Goal: Task Accomplishment & Management: Manage account settings

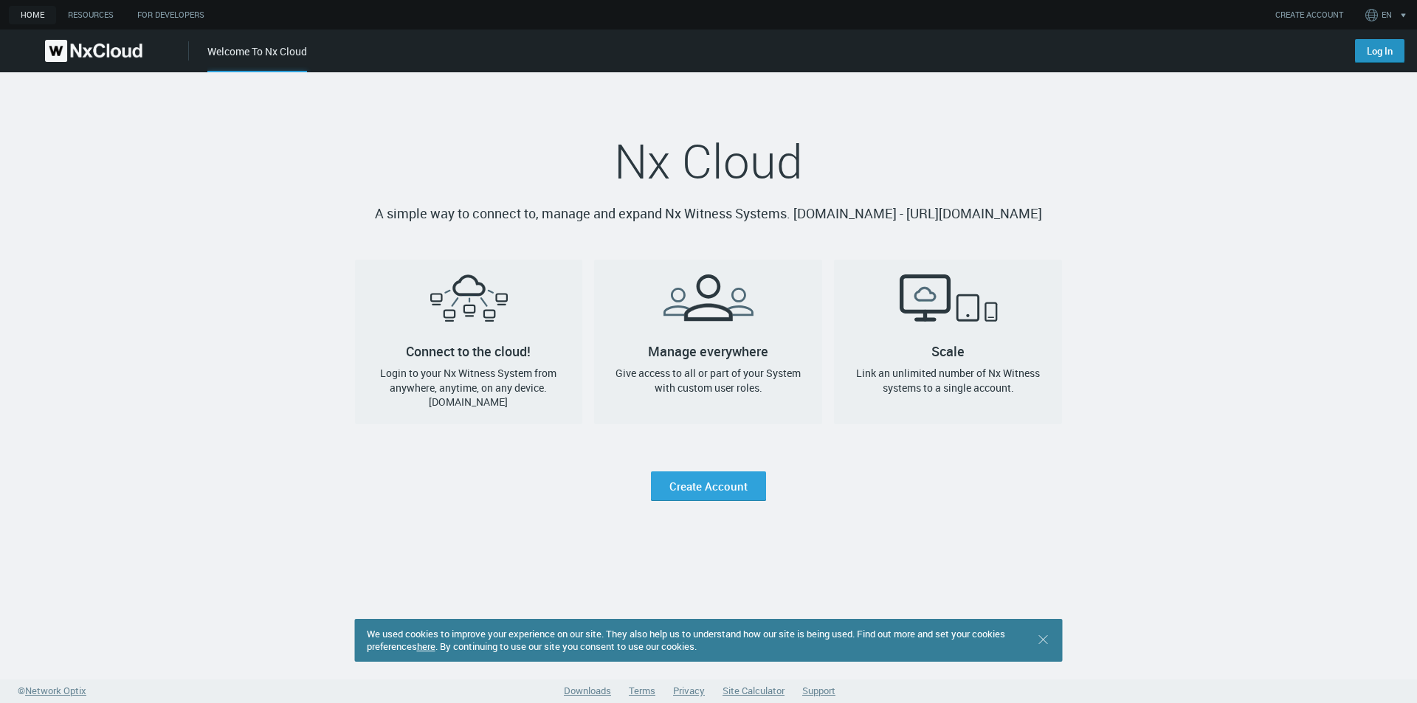
click at [1383, 52] on link "Log In" at bounding box center [1379, 51] width 49 height 24
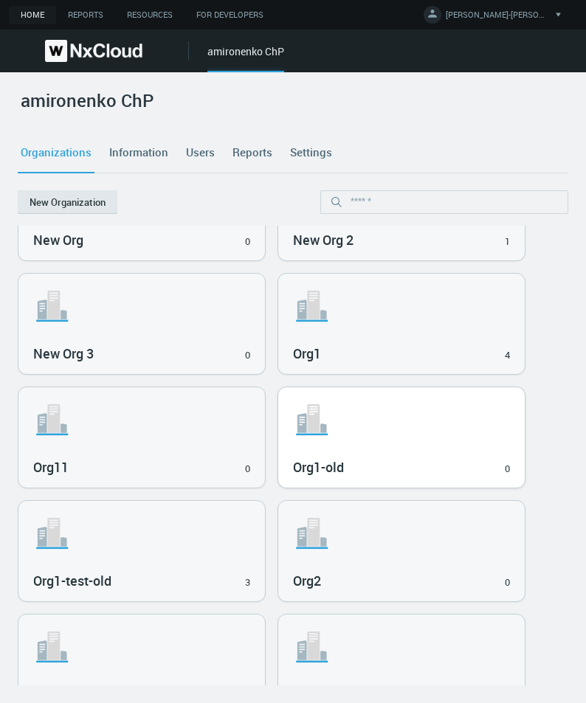
scroll to position [74, 0]
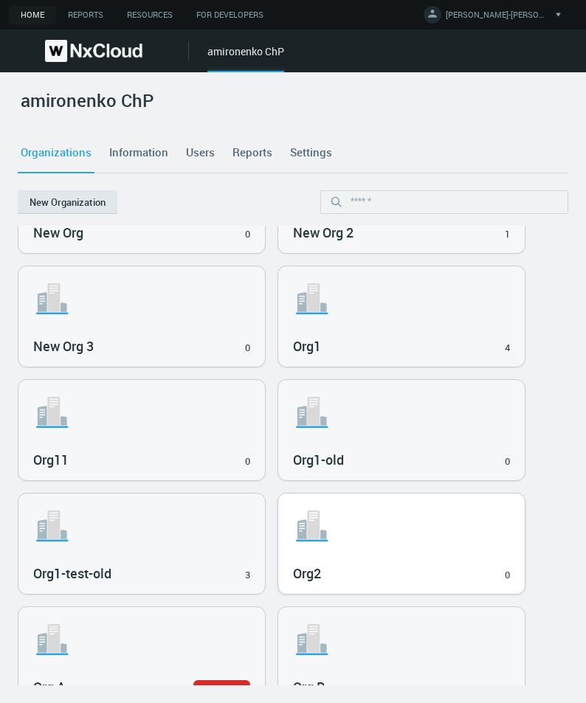
click at [385, 536] on svg-icon ".st1{fill:var(--svg-placeholder-elm2-color);} .st2{fill:var(--brand-core);} .st…" at bounding box center [401, 525] width 217 height 47
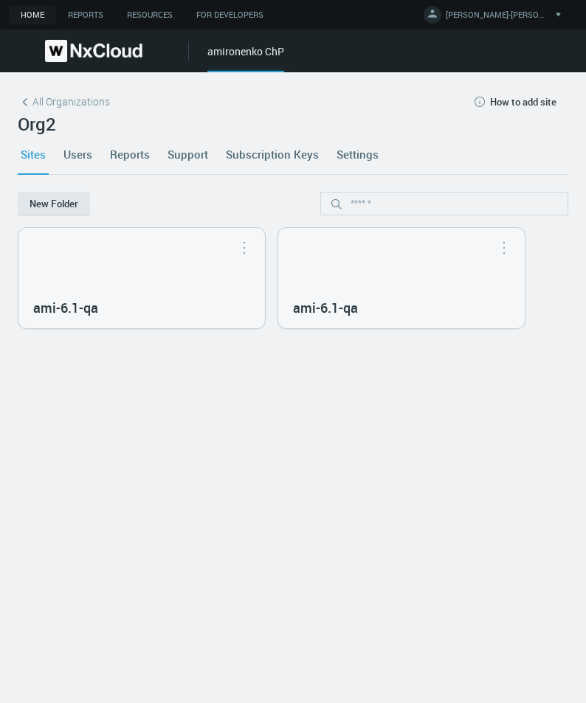
click at [84, 153] on link "Users" at bounding box center [78, 154] width 35 height 40
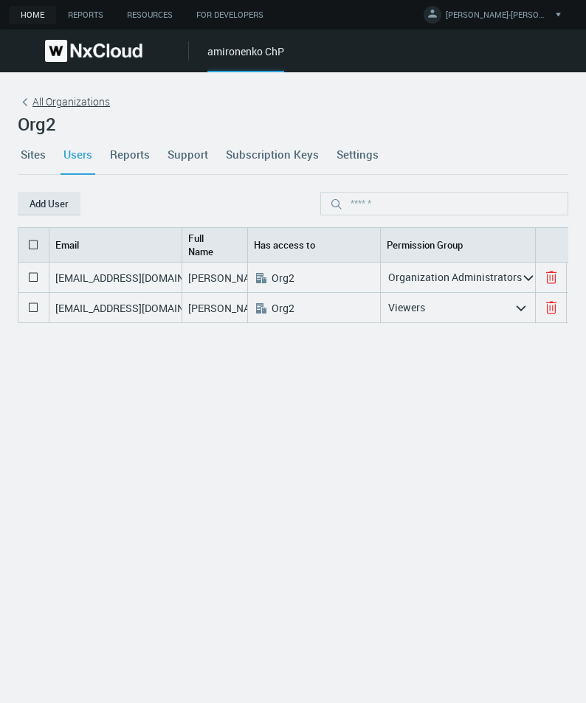
click at [53, 98] on span "All Organizations" at bounding box center [70, 101] width 77 height 15
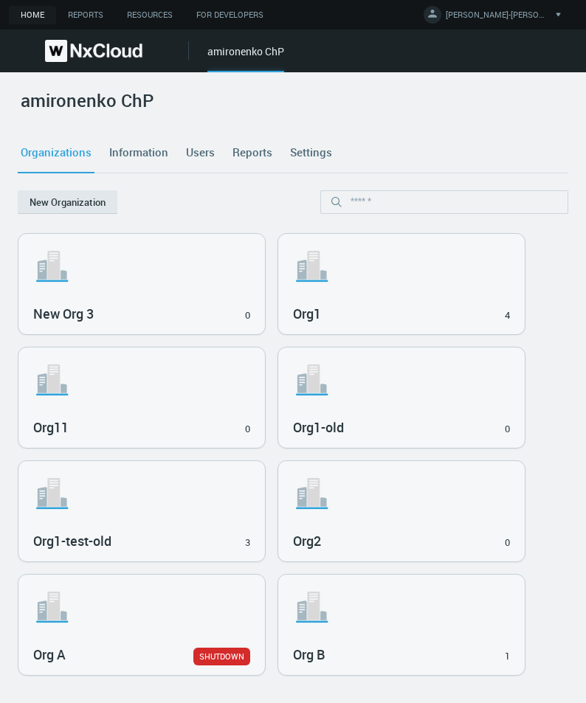
scroll to position [108, 0]
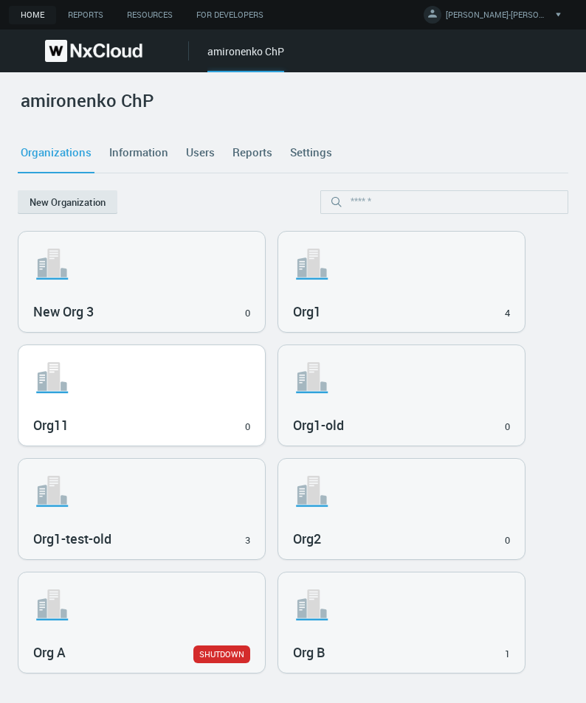
click at [179, 379] on svg-icon ".st1{fill:var(--svg-placeholder-elm2-color);} .st2{fill:var(--brand-core);} .st…" at bounding box center [141, 377] width 217 height 47
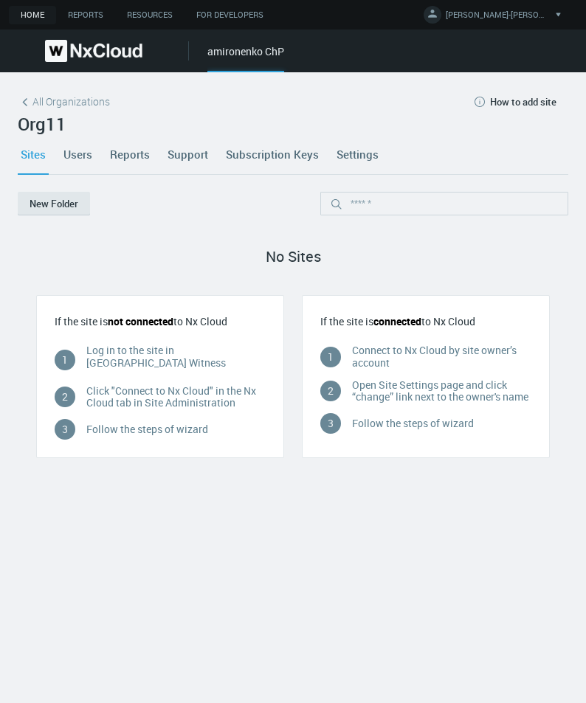
click at [80, 153] on link "Users" at bounding box center [78, 154] width 35 height 40
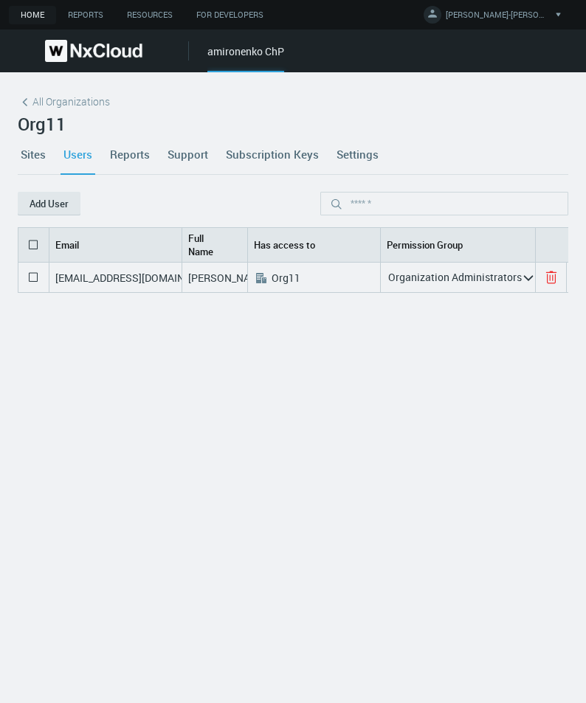
click at [548, 279] on icon at bounding box center [551, 278] width 18 height 18
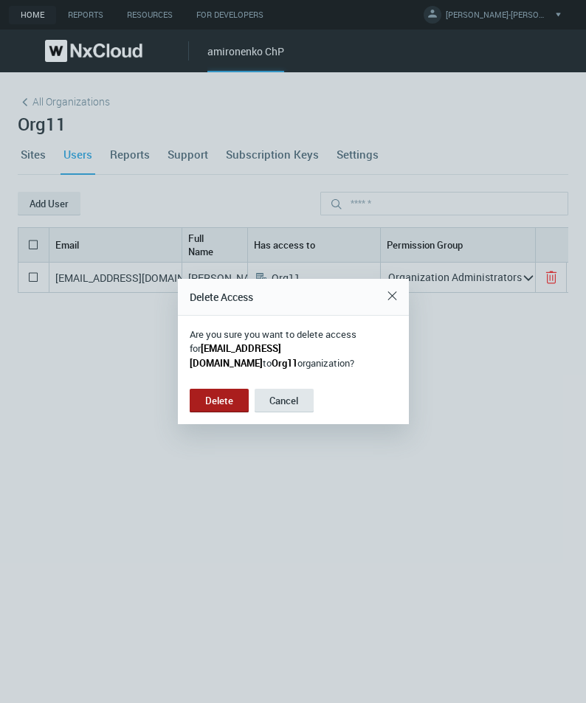
click at [224, 411] on button "Delete" at bounding box center [219, 401] width 59 height 24
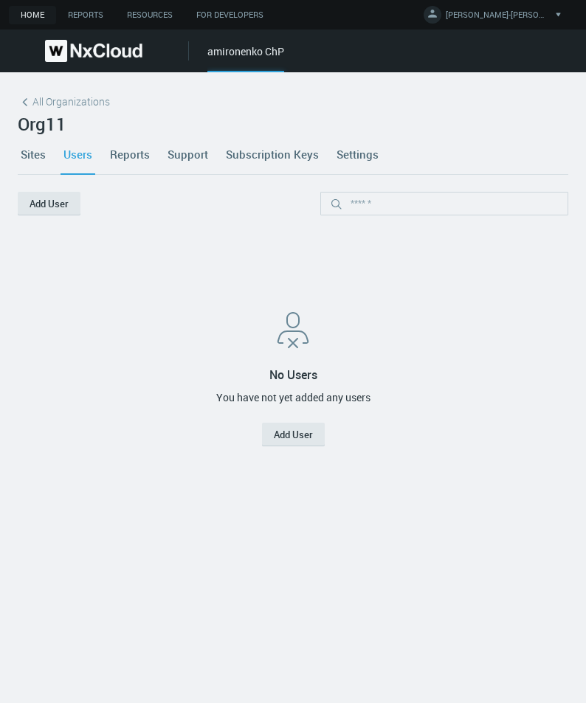
click at [42, 154] on link "Sites" at bounding box center [33, 154] width 31 height 40
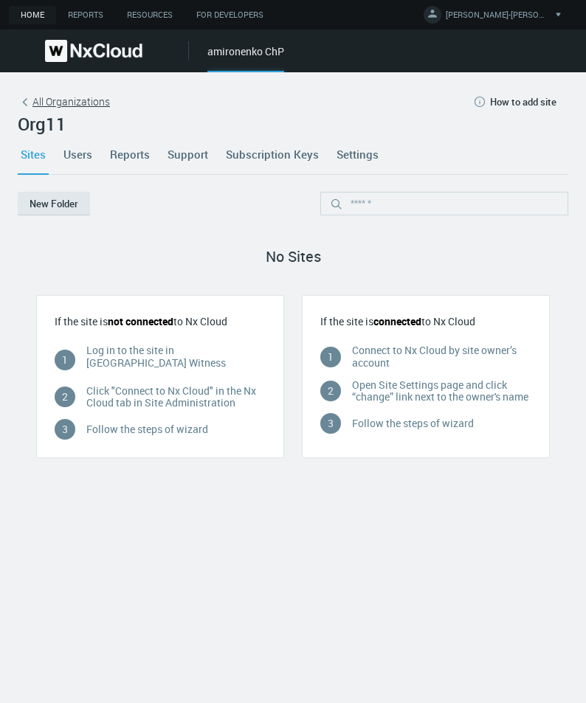
click at [66, 109] on span "All Organizations" at bounding box center [70, 101] width 77 height 15
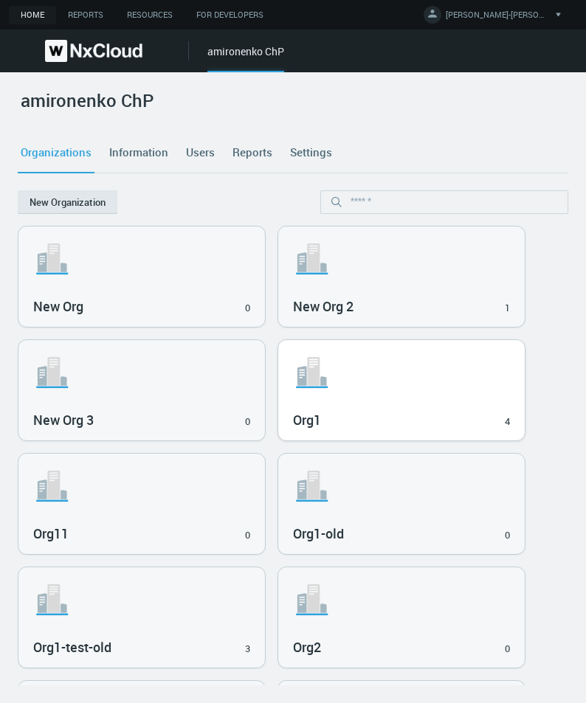
click at [350, 424] on h3 "Org1" at bounding box center [391, 420] width 196 height 16
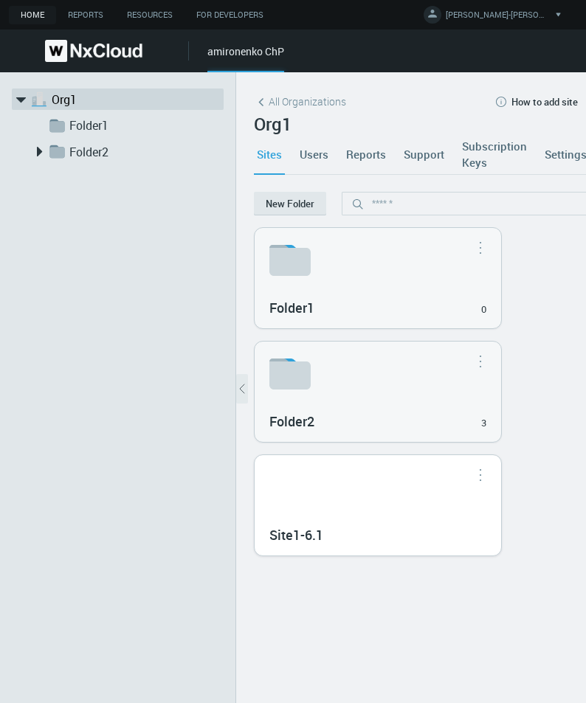
click at [480, 479] on button "button" at bounding box center [481, 474] width 24 height 15
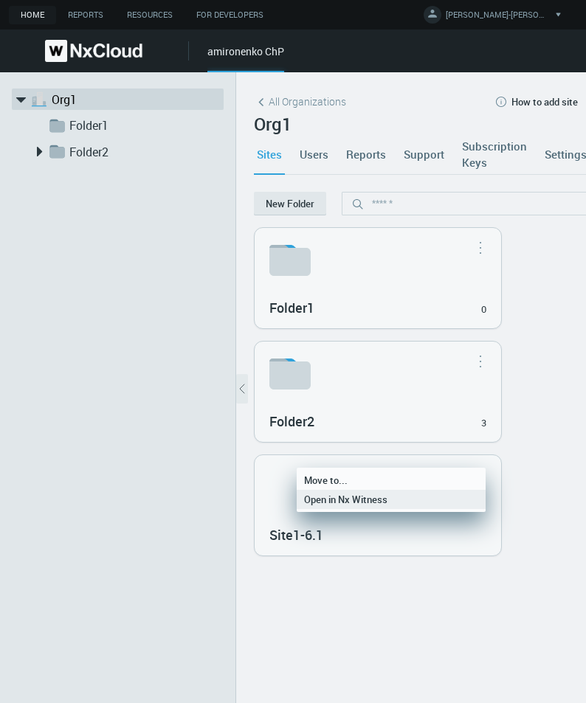
click at [429, 490] on link "Open in Nx Witness" at bounding box center [391, 480] width 189 height 19
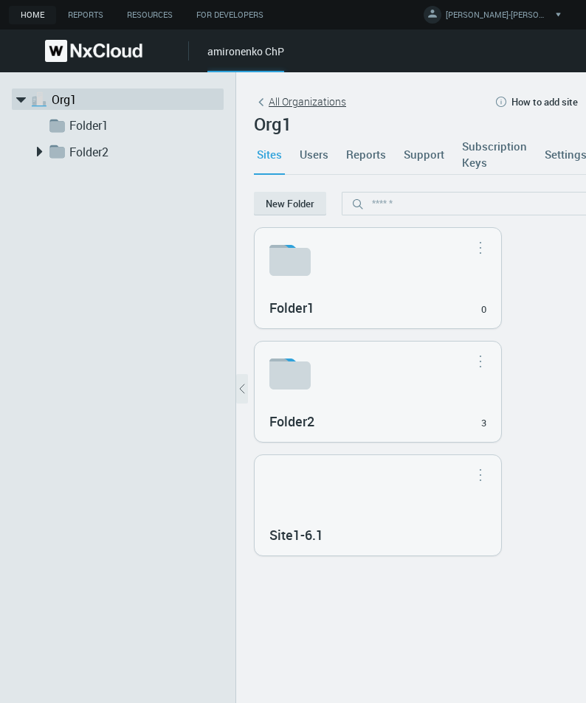
click at [298, 104] on span "All Organizations" at bounding box center [307, 101] width 77 height 15
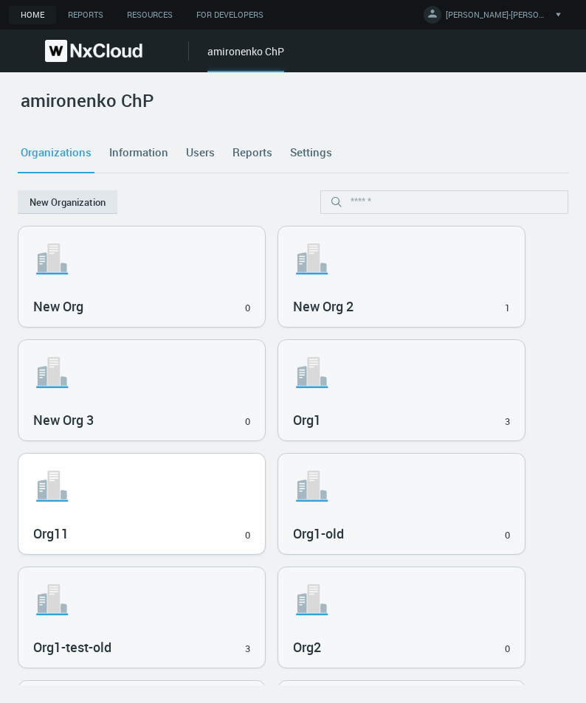
click at [163, 533] on h3 "Org11" at bounding box center [131, 534] width 196 height 16
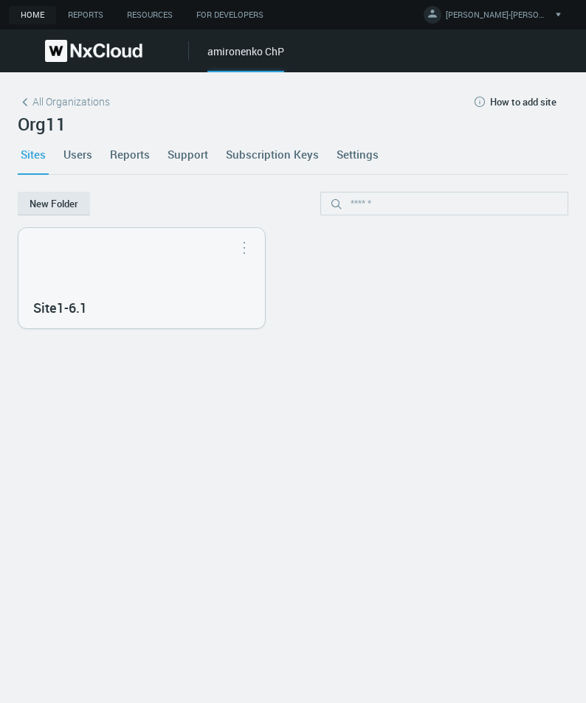
click at [91, 156] on link "Users" at bounding box center [78, 154] width 35 height 40
